Goal: Task Accomplishment & Management: Complete application form

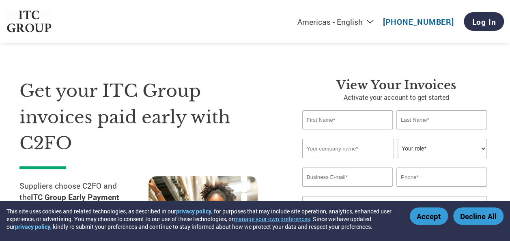
click at [310, 118] on input "text" at bounding box center [347, 119] width 90 height 19
type input "RANA RAJ"
type input "KAMAL"
type input "RAKMAX ENGINEERING SOLUTION"
type input "rakmaxengg@gmail.com"
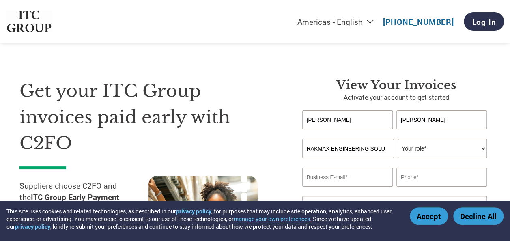
type input "07827156556"
click at [479, 151] on select "Your role* CFO Controller Credit Manager Finance Director Treasurer CEO Preside…" at bounding box center [442, 148] width 89 height 19
select select "OWNER_FOUNDER"
click at [398, 139] on select "Your role* CFO Controller Credit Manager Finance Director Treasurer CEO Preside…" at bounding box center [442, 148] width 89 height 19
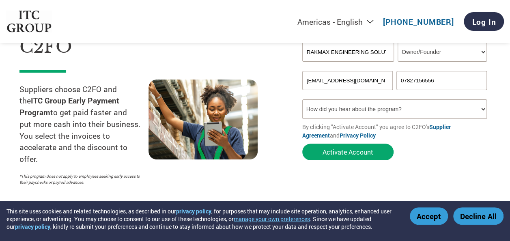
scroll to position [97, 0]
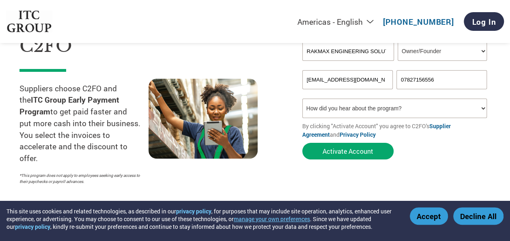
click at [483, 110] on select "How did you hear about the program? Received a letter Email Social Media Online…" at bounding box center [394, 108] width 185 height 19
select select "Email"
click at [302, 100] on select "How did you hear about the program? Received a letter Email Social Media Online…" at bounding box center [394, 108] width 185 height 19
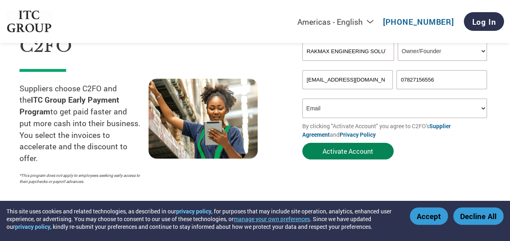
click at [374, 151] on button "Activate Account" at bounding box center [347, 151] width 91 height 17
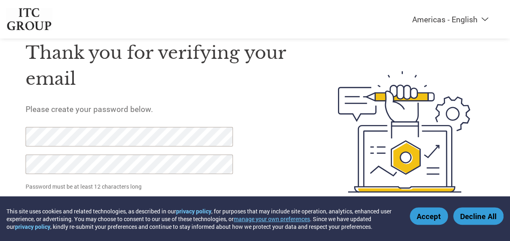
scroll to position [40, 0]
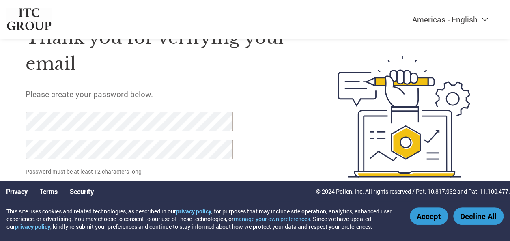
click at [272, 159] on div "Thank you for verifying your email Please create your password below. Password …" at bounding box center [163, 117] width 275 height 208
click at [428, 217] on button "Accept" at bounding box center [429, 215] width 38 height 17
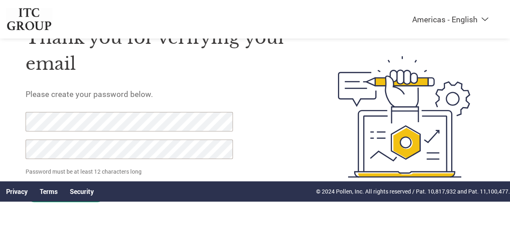
click at [168, 174] on p "Password must be at least 12 characters long" at bounding box center [130, 171] width 209 height 9
click at [285, 158] on div "Thank you for verifying your email Please create your password below. Password …" at bounding box center [163, 117] width 275 height 208
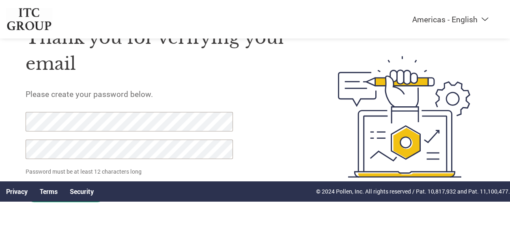
click at [285, 158] on div "Thank you for verifying your email Please create your password below. Password …" at bounding box center [163, 117] width 275 height 208
click input "Set Password" at bounding box center [66, 193] width 80 height 17
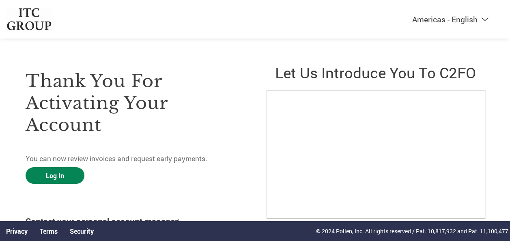
click at [71, 176] on link "Log In" at bounding box center [55, 175] width 59 height 17
